Goal: Check status: Check status

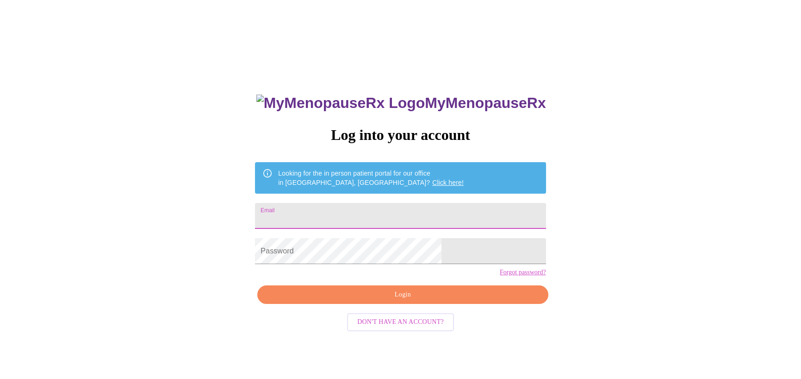
click at [407, 212] on input "Email" at bounding box center [400, 216] width 291 height 26
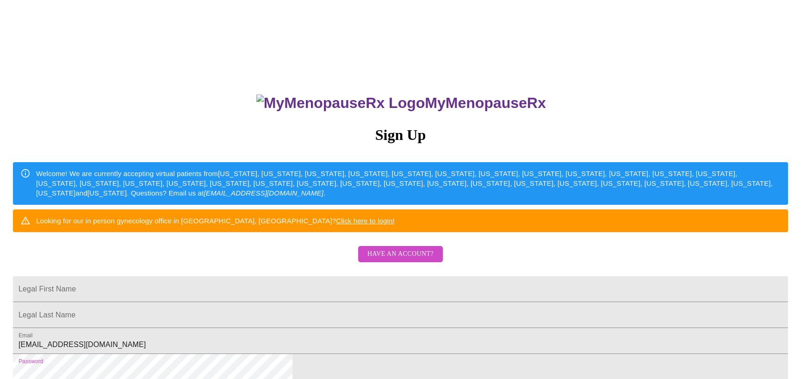
scroll to position [161, 0]
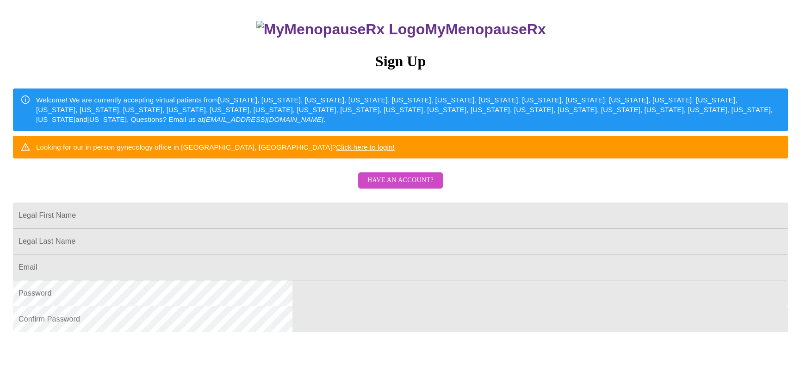
scroll to position [73, 0]
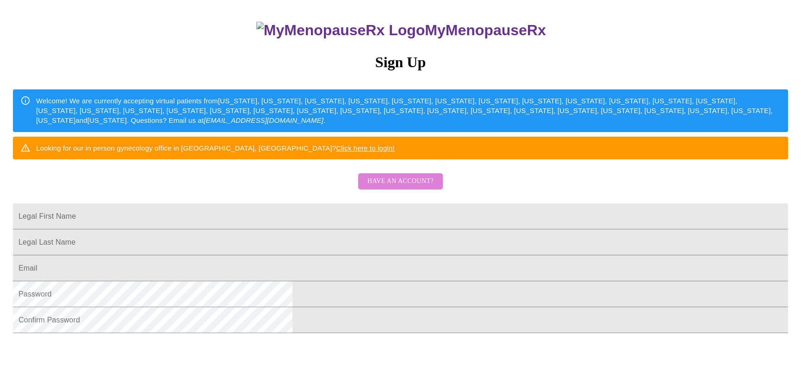
click at [403, 187] on span "Have an account?" at bounding box center [401, 181] width 66 height 12
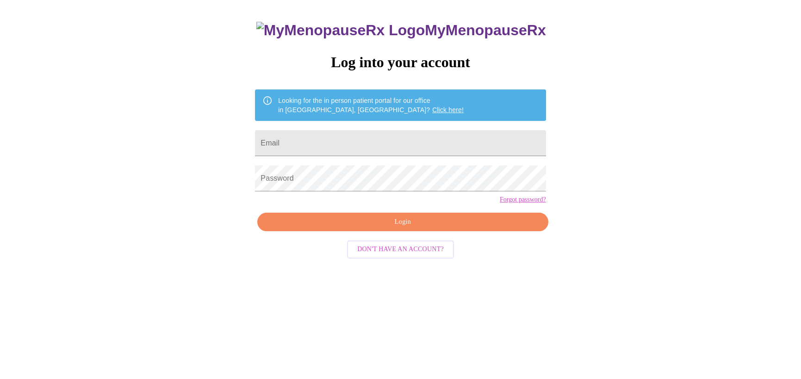
scroll to position [9, 0]
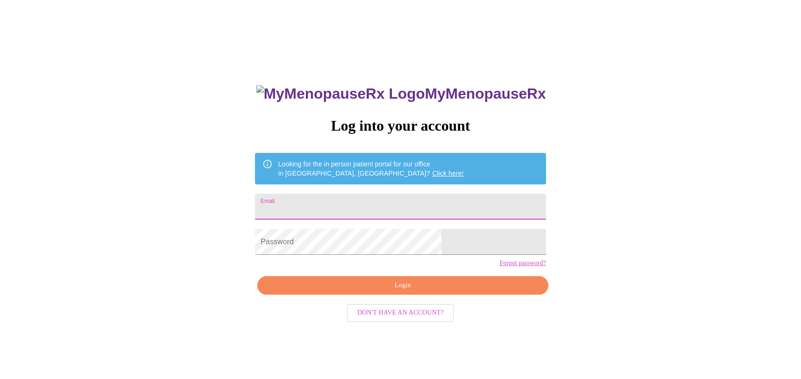
click at [403, 203] on input "Email" at bounding box center [400, 207] width 291 height 26
type input "sufontaine@yahoo.com"
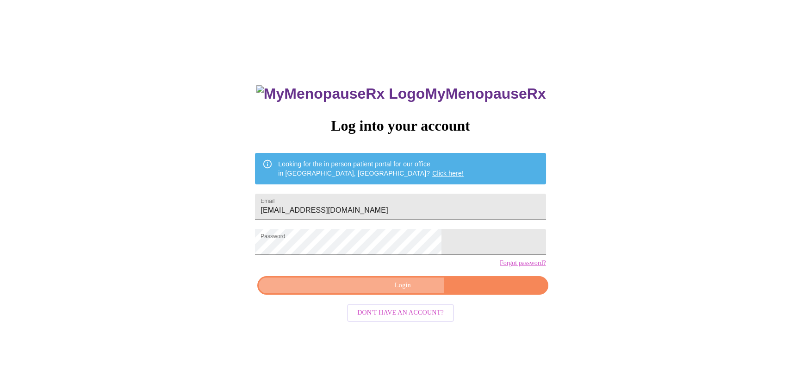
click at [365, 291] on span "Login" at bounding box center [402, 286] width 269 height 12
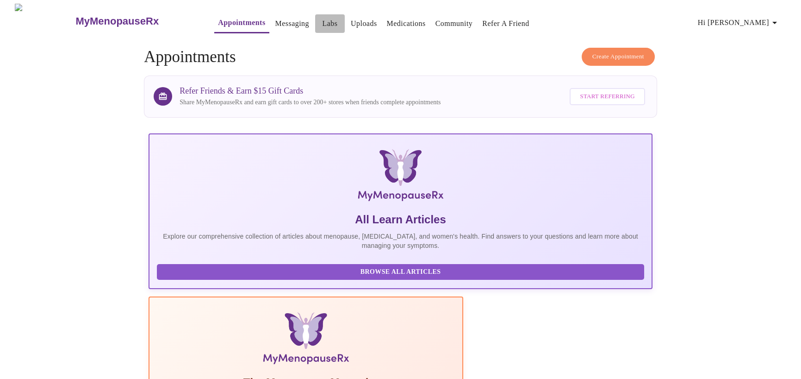
click at [323, 19] on link "Labs" at bounding box center [330, 23] width 15 height 13
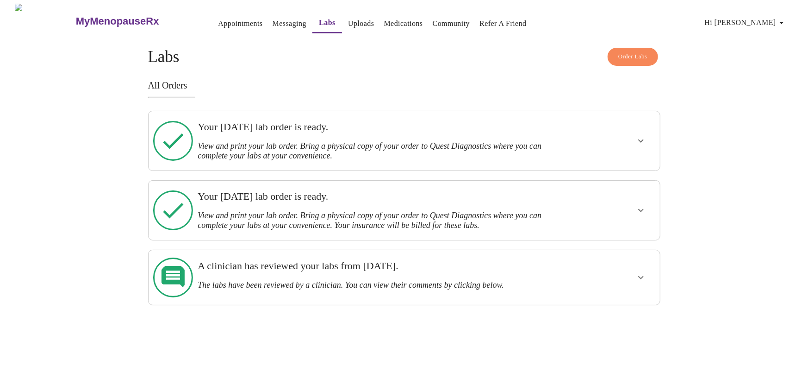
click at [425, 222] on div "Your Monday, April 28th lab order is ready. View and print your lab order. Brin…" at bounding box center [379, 210] width 371 height 52
click at [640, 205] on icon "show more" at bounding box center [641, 210] width 11 height 11
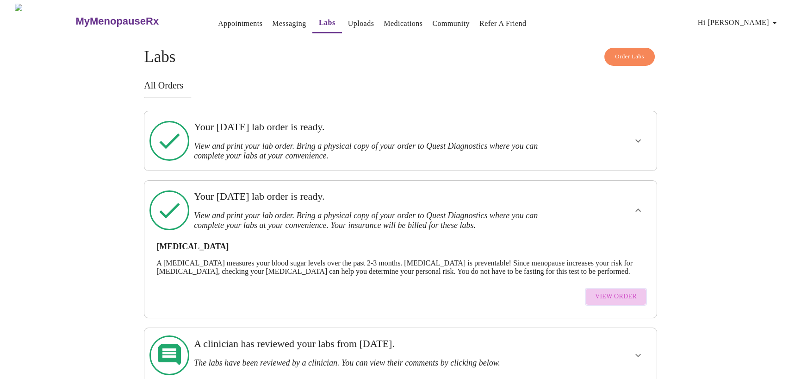
click at [626, 294] on span "View Order" at bounding box center [616, 297] width 42 height 12
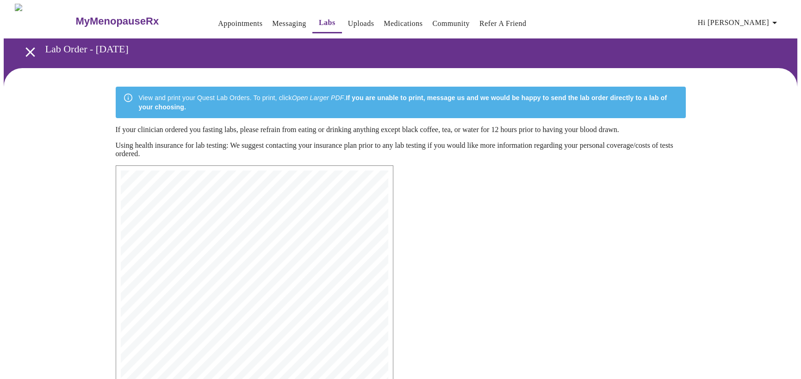
scroll to position [190, 0]
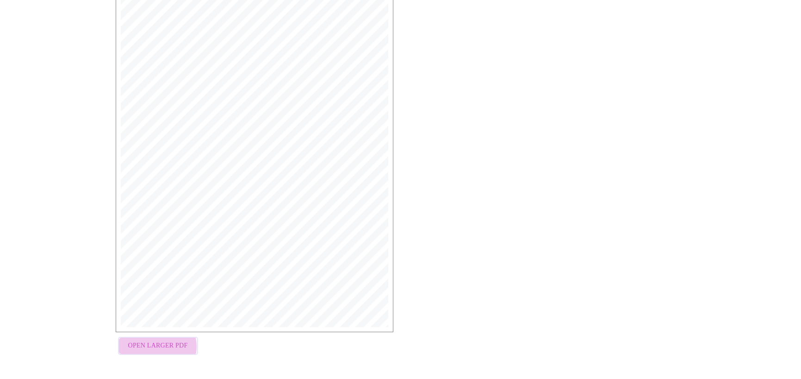
click at [154, 348] on span "Open Larger PDF" at bounding box center [158, 346] width 60 height 12
